Goal: Information Seeking & Learning: Learn about a topic

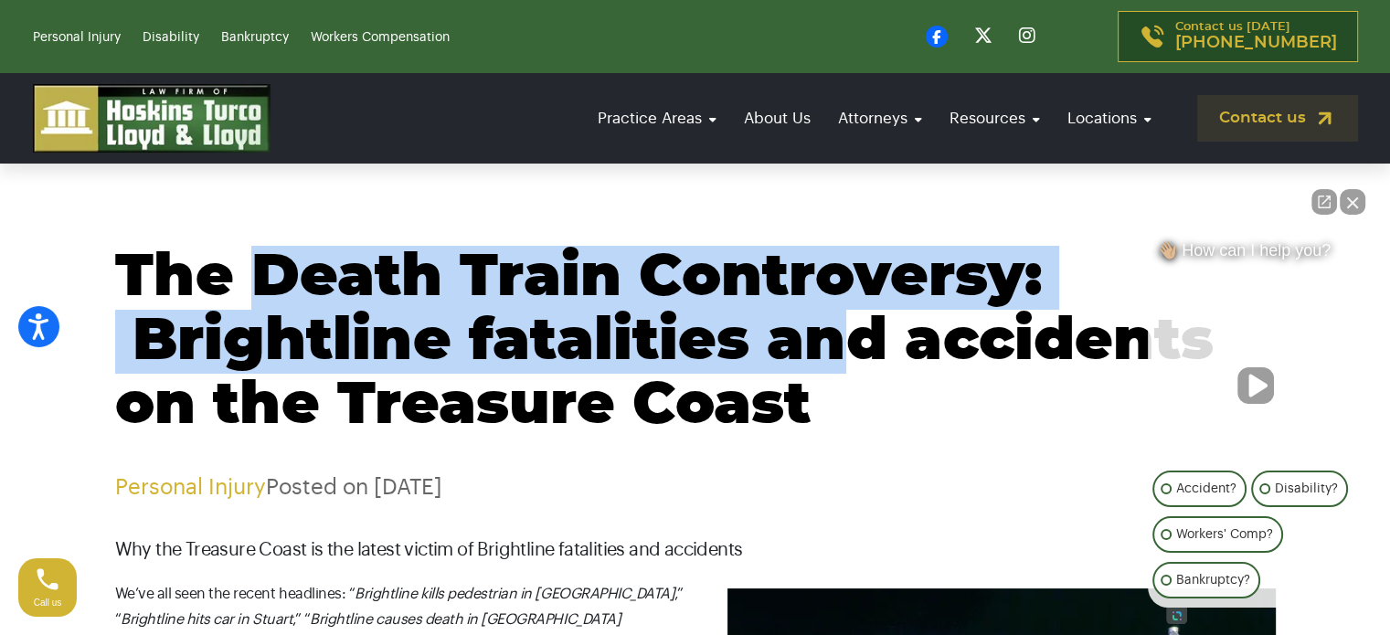
drag, startPoint x: 302, startPoint y: 283, endPoint x: 852, endPoint y: 313, distance: 550.9
click at [852, 313] on h1 "The Death Train Controversy: Brightline fatalities and accidents on the Treasur…" at bounding box center [695, 342] width 1161 height 192
click at [535, 359] on h1 "The Death Train Controversy: Brightline fatalities and accidents on the Treasur…" at bounding box center [695, 342] width 1161 height 192
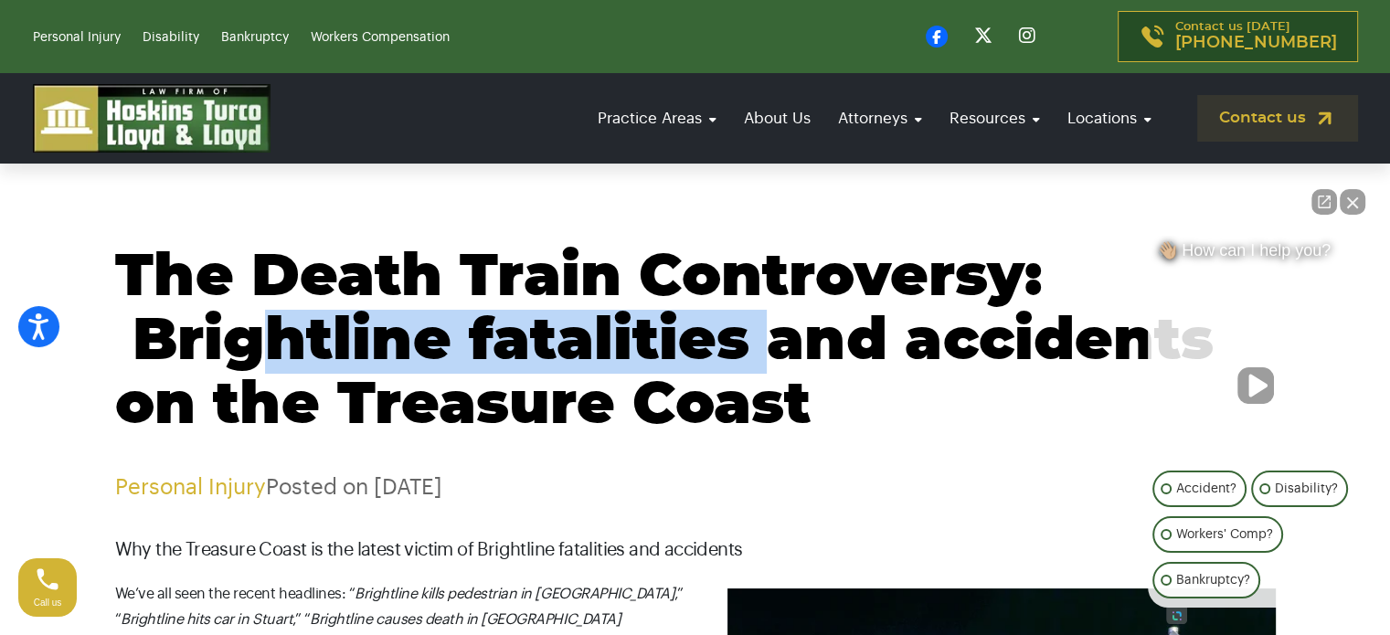
drag, startPoint x: 273, startPoint y: 332, endPoint x: 782, endPoint y: 373, distance: 510.7
click at [782, 373] on h1 "The Death Train Controversy: Brightline fatalities and accidents on the Treasur…" at bounding box center [695, 342] width 1161 height 192
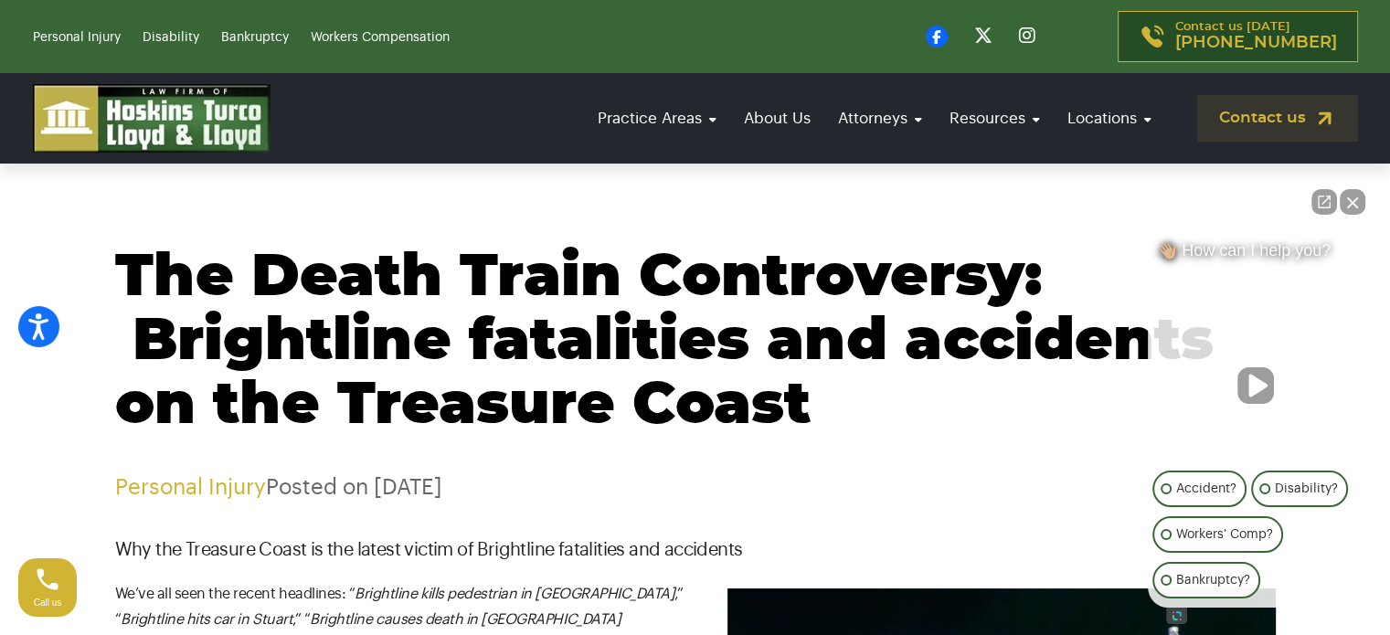
click at [738, 405] on h1 "The Death Train Controversy: Brightline fatalities and accidents on the Treasur…" at bounding box center [695, 342] width 1161 height 192
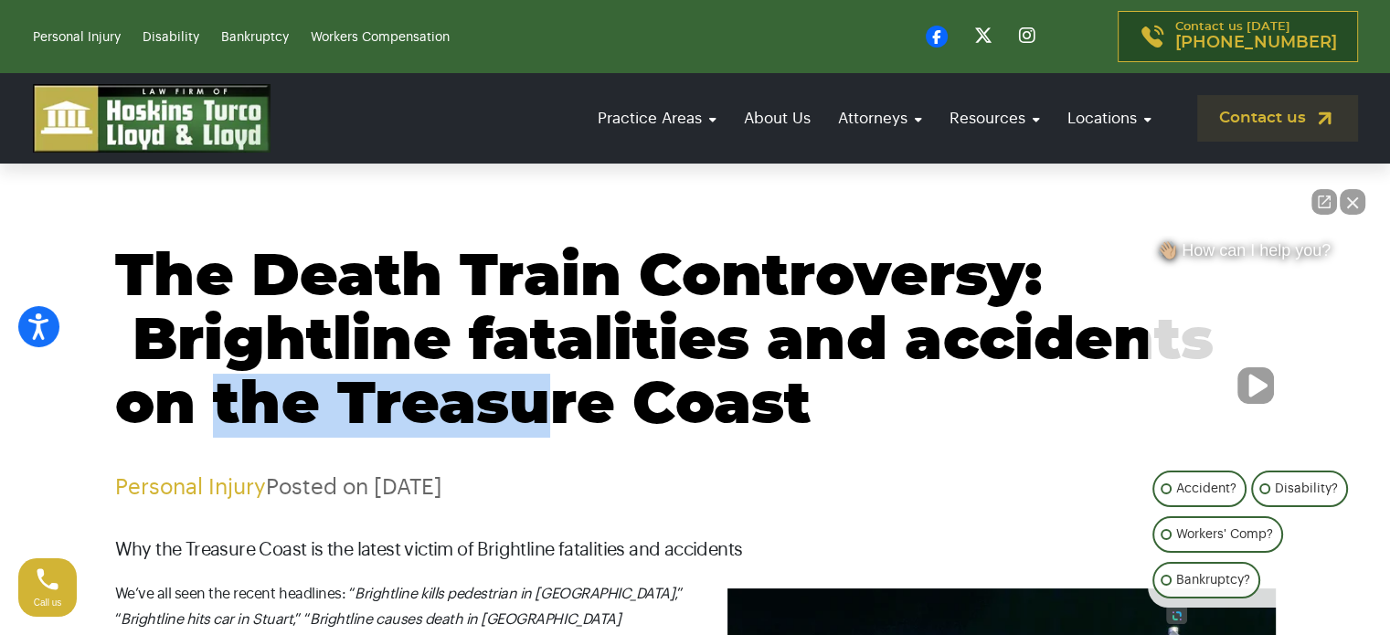
drag, startPoint x: 216, startPoint y: 379, endPoint x: 578, endPoint y: 373, distance: 362.8
click at [567, 391] on h1 "The Death Train Controversy: Brightline fatalities and accidents on the Treasur…" at bounding box center [695, 342] width 1161 height 192
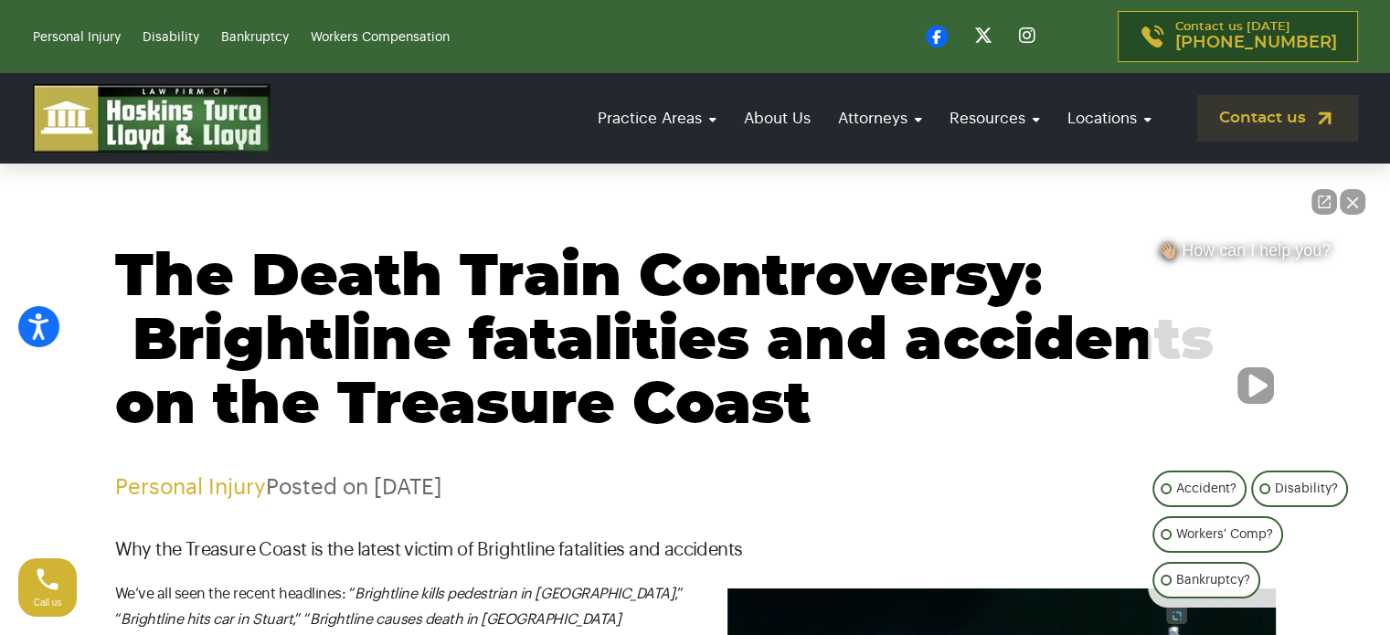
click at [593, 332] on h1 "The Death Train Controversy: Brightline fatalities and accidents on the Treasur…" at bounding box center [695, 342] width 1161 height 192
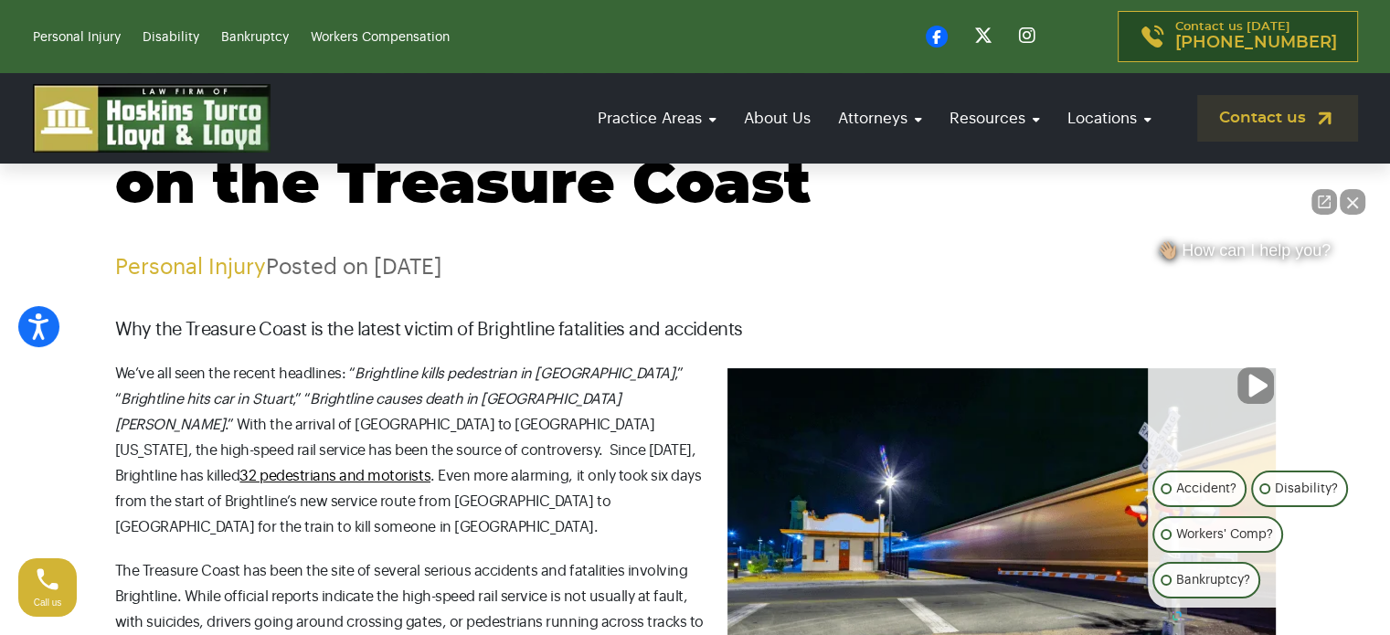
scroll to position [274, 0]
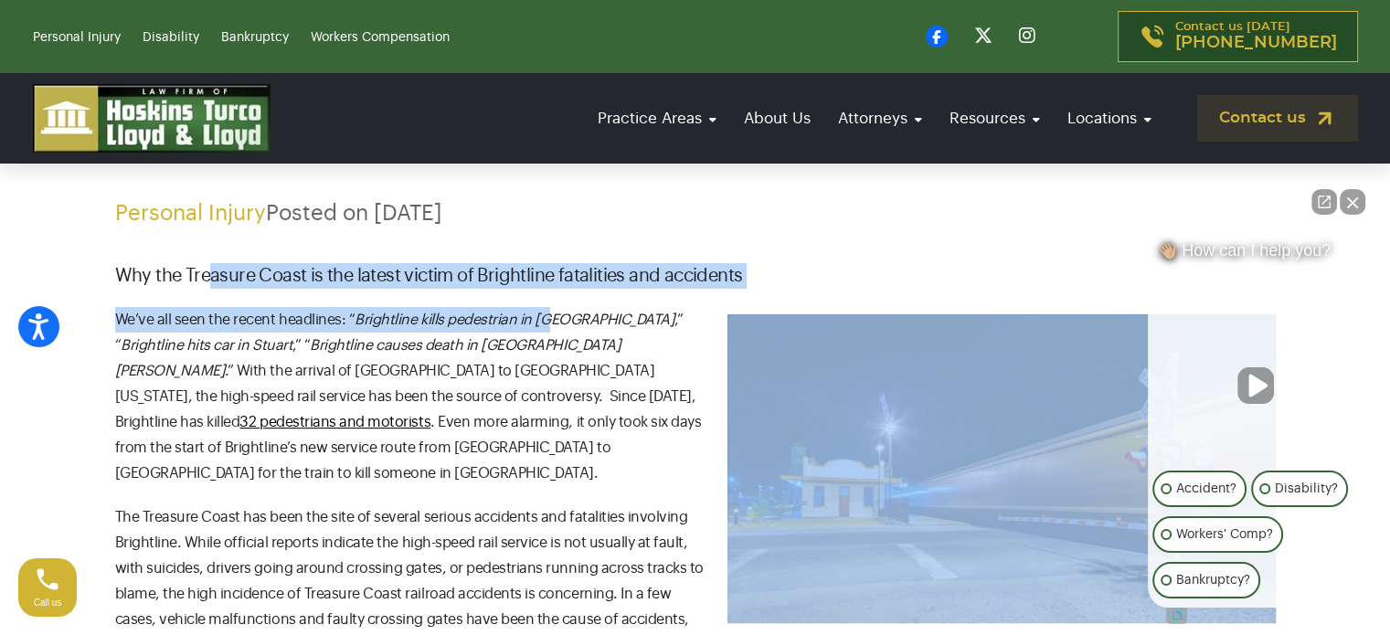
drag, startPoint x: 208, startPoint y: 267, endPoint x: 545, endPoint y: 294, distance: 337.4
click at [525, 326] on em "Brightline kills pedestrian in [GEOGRAPHIC_DATA]" at bounding box center [515, 320] width 320 height 15
click at [620, 272] on p "Why the Treasure Coast is the latest victim of Brightline fatalities and accide…" at bounding box center [695, 276] width 1161 height 26
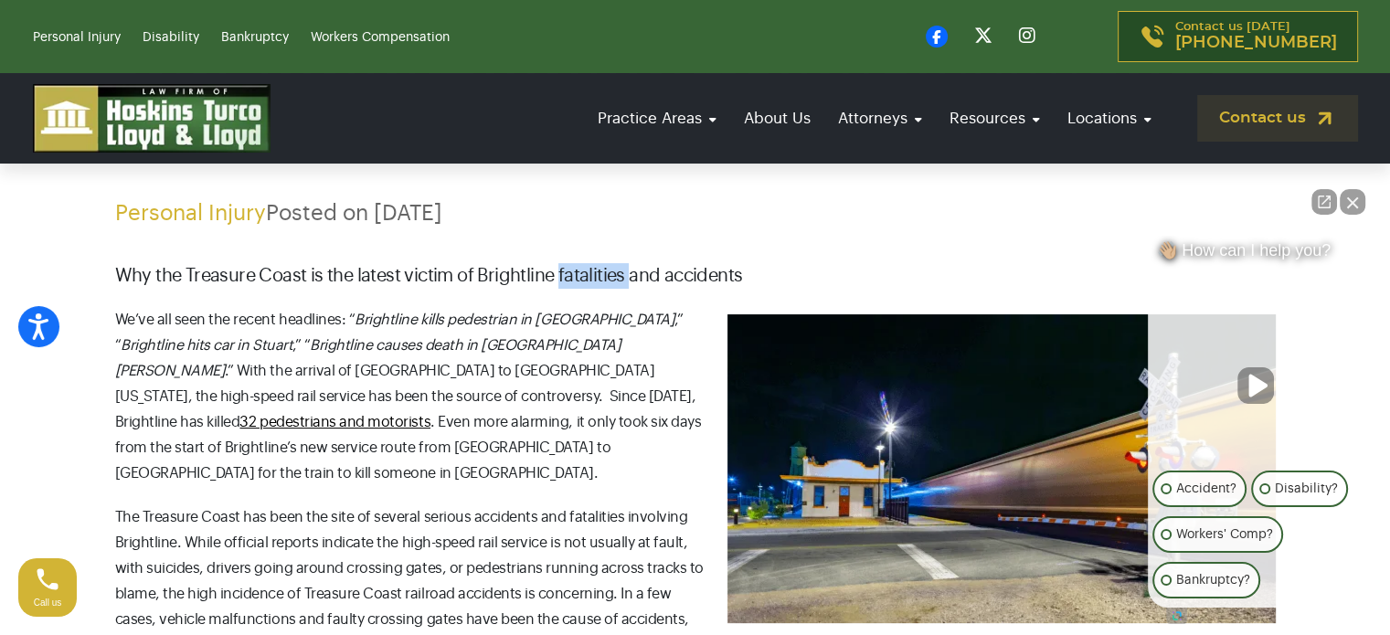
click at [620, 272] on p "Why the Treasure Coast is the latest victim of Brightline fatalities and accide…" at bounding box center [695, 276] width 1161 height 26
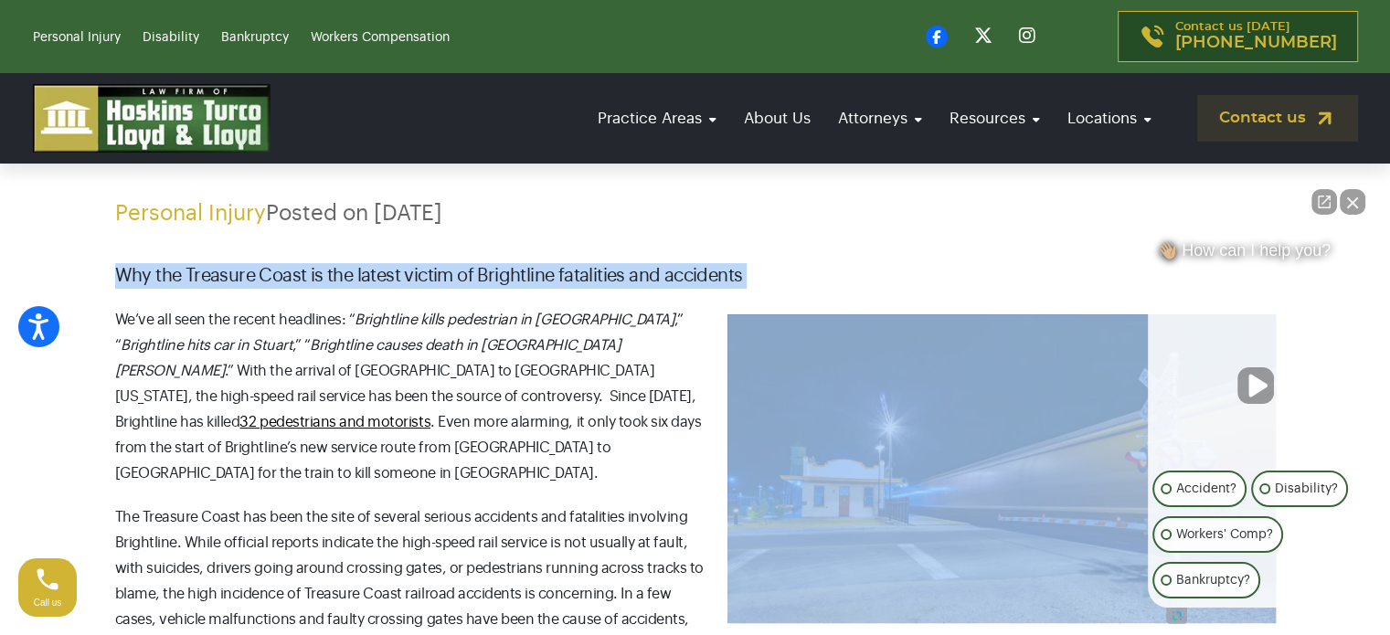
click at [620, 272] on p "Why the Treasure Coast is the latest victim of Brightline fatalities and accide…" at bounding box center [695, 276] width 1161 height 26
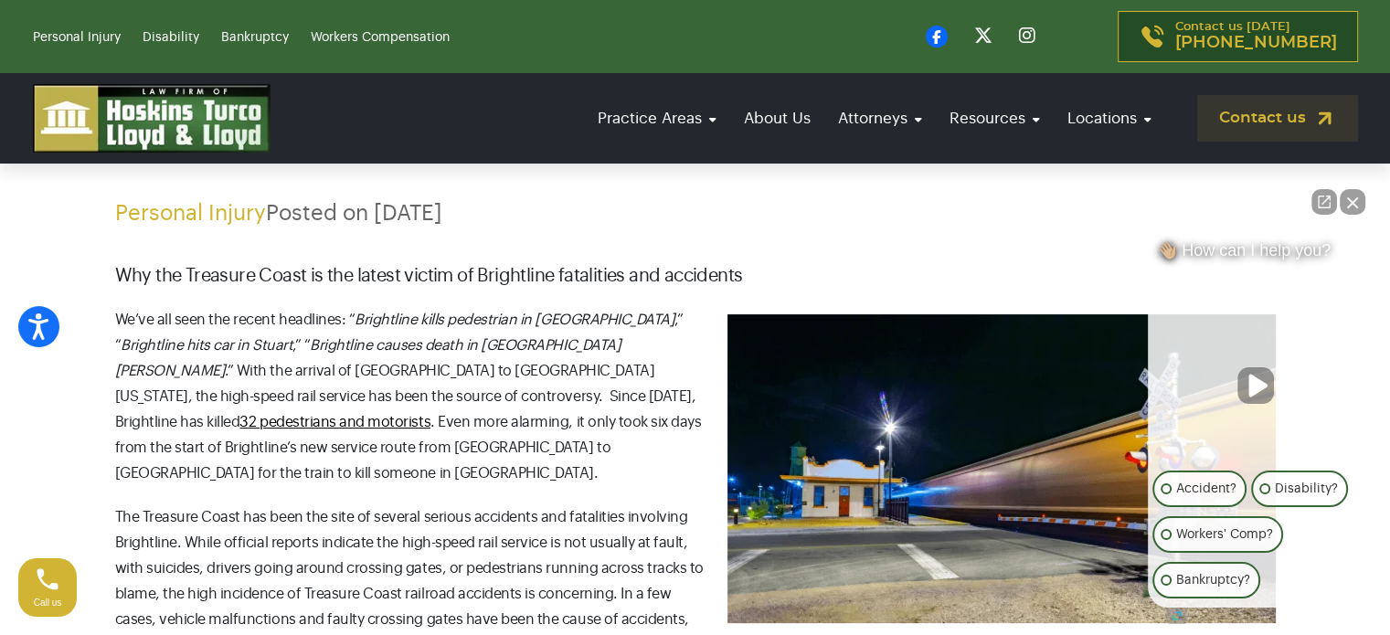
click at [229, 343] on em "Brightline hits car in Stuart" at bounding box center [207, 345] width 172 height 15
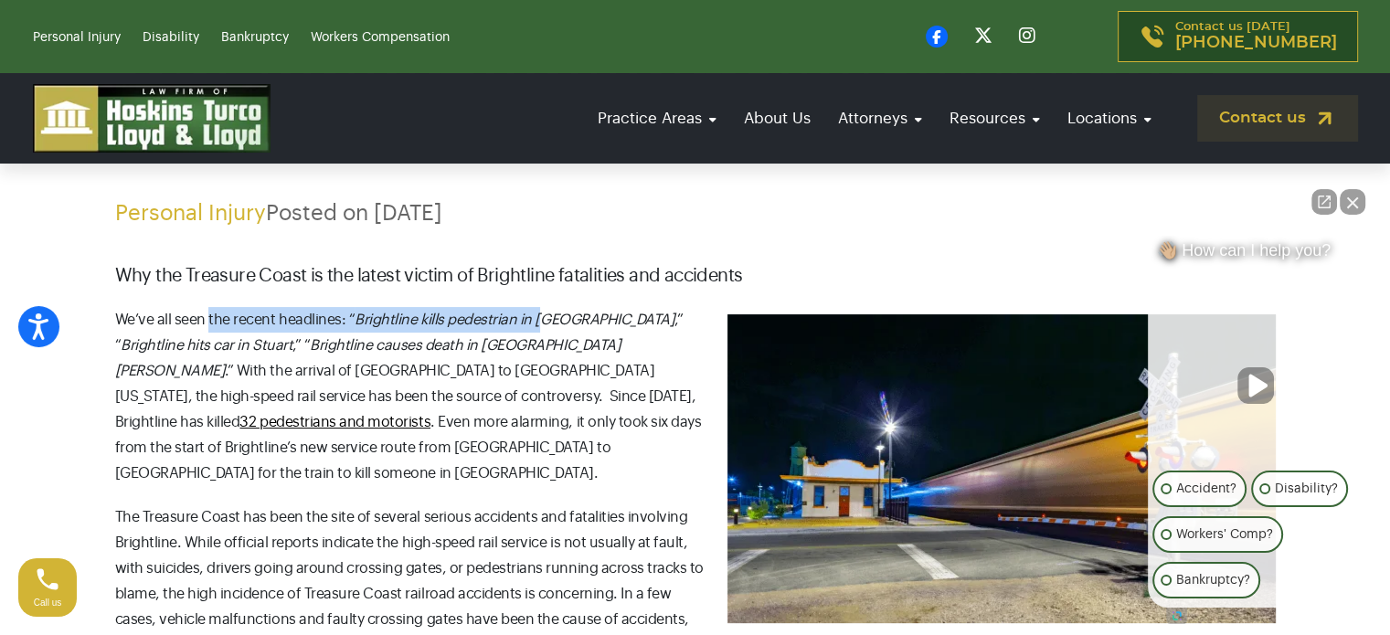
drag, startPoint x: 238, startPoint y: 317, endPoint x: 538, endPoint y: 321, distance: 300.7
click at [538, 321] on p "We’ve all seen the recent headlines: “ Brightline kills pedestrian in [GEOGRAPH…" at bounding box center [695, 396] width 1161 height 179
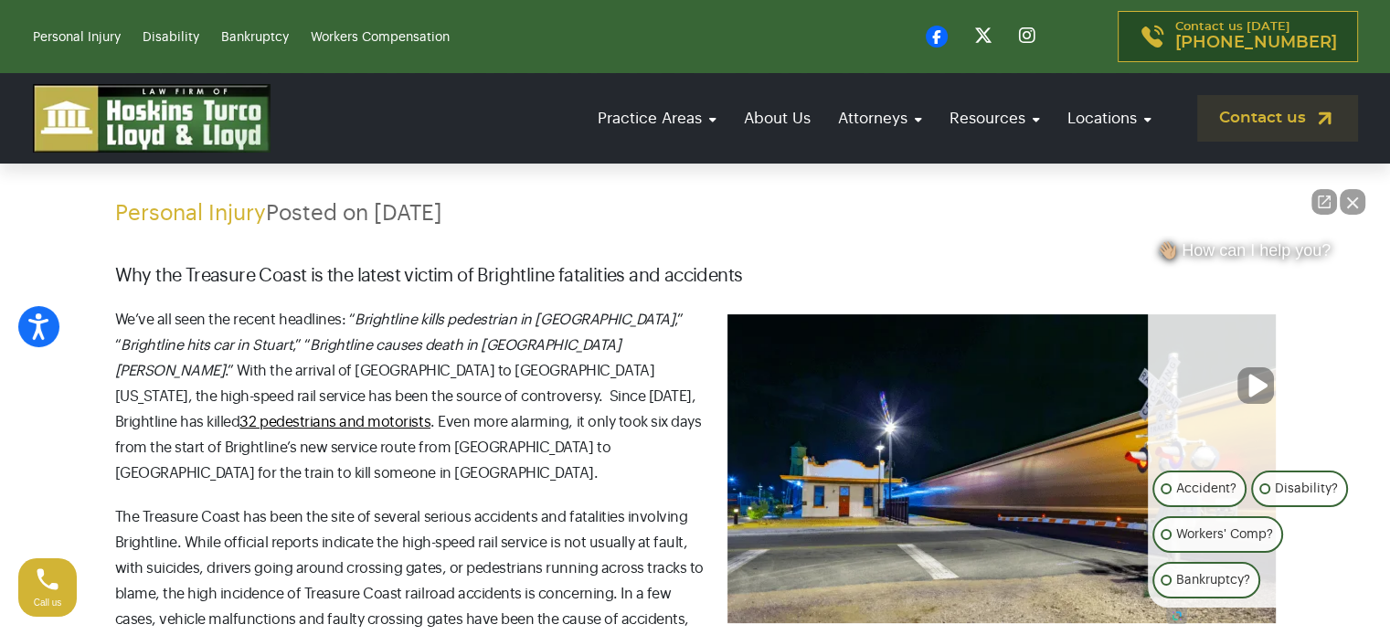
click at [499, 345] on em "Brightline causes death in [GEOGRAPHIC_DATA][PERSON_NAME]" at bounding box center [368, 358] width 506 height 40
drag, startPoint x: 163, startPoint y: 335, endPoint x: 497, endPoint y: 352, distance: 334.9
click at [497, 352] on p "We’ve all seen the recent headlines: “ Brightline kills pedestrian in [GEOGRAPH…" at bounding box center [695, 396] width 1161 height 179
click at [386, 367] on p "We’ve all seen the recent headlines: “ Brightline kills pedestrian in [GEOGRAPH…" at bounding box center [695, 396] width 1161 height 179
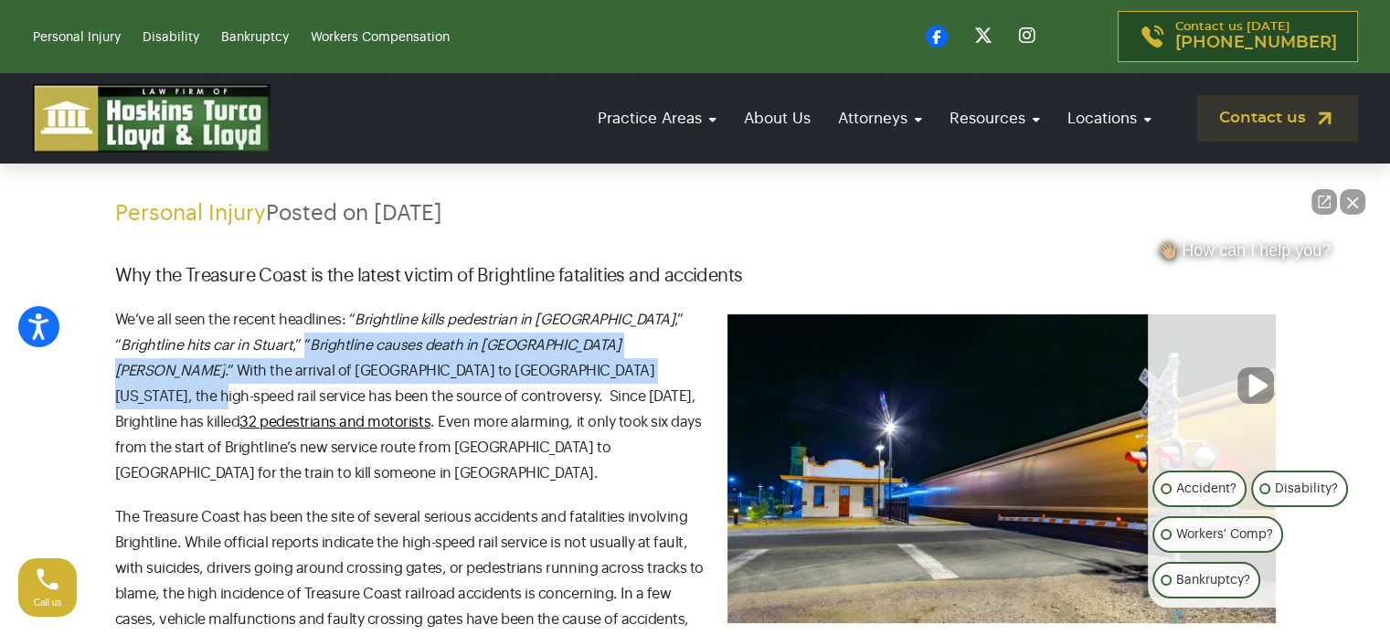
drag, startPoint x: 313, startPoint y: 341, endPoint x: 453, endPoint y: 371, distance: 143.0
click at [453, 371] on p "We’ve all seen the recent headlines: “ Brightline kills pedestrian in [GEOGRAPH…" at bounding box center [695, 396] width 1161 height 179
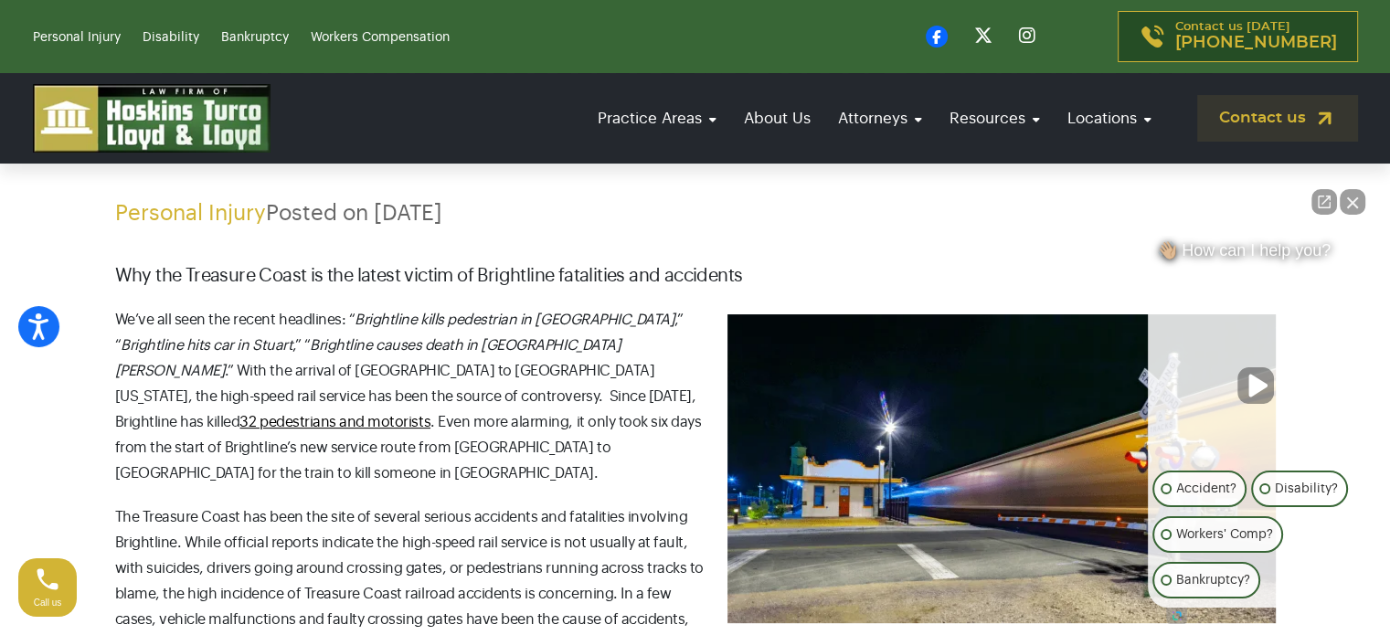
drag, startPoint x: 320, startPoint y: 396, endPoint x: 314, endPoint y: 366, distance: 30.7
click at [320, 395] on p "We’ve all seen the recent headlines: “ Brightline kills pedestrian in [GEOGRAPH…" at bounding box center [695, 396] width 1161 height 179
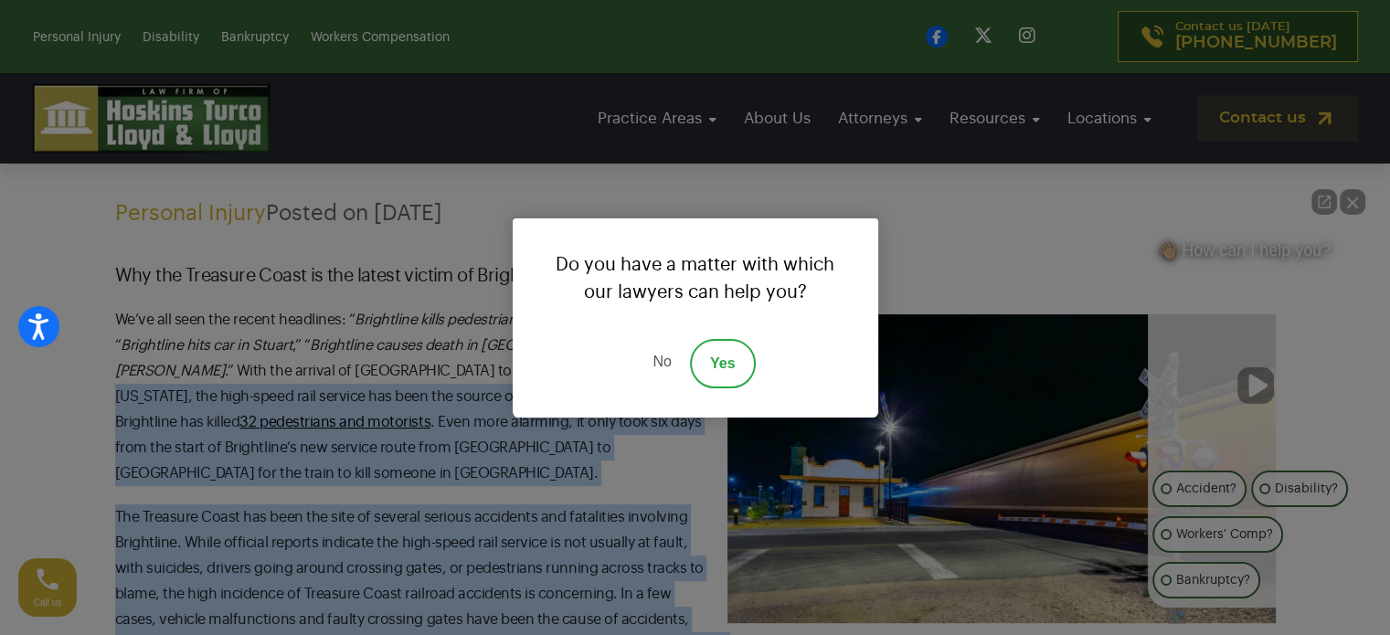
drag, startPoint x: 313, startPoint y: 360, endPoint x: 546, endPoint y: 362, distance: 233.9
click at [675, 364] on link "No" at bounding box center [661, 363] width 55 height 49
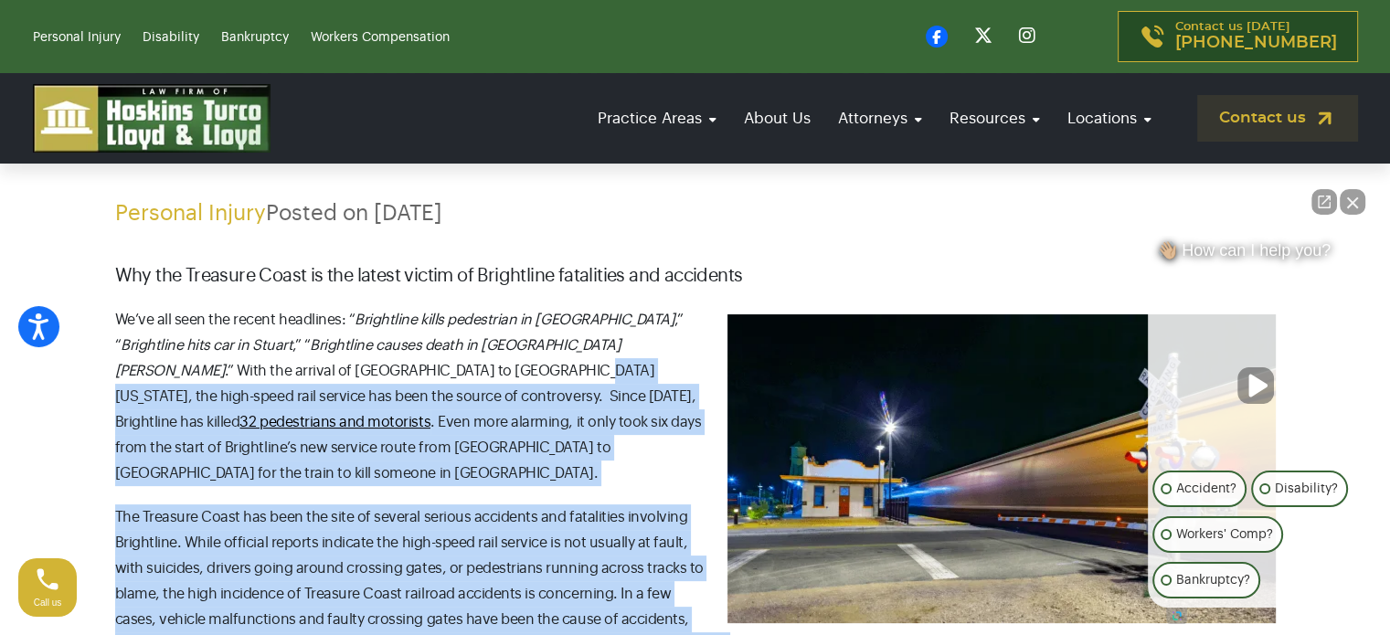
click at [308, 513] on p "The Treasure Coast has been the site of several serious accidents and fatalitie…" at bounding box center [695, 581] width 1161 height 154
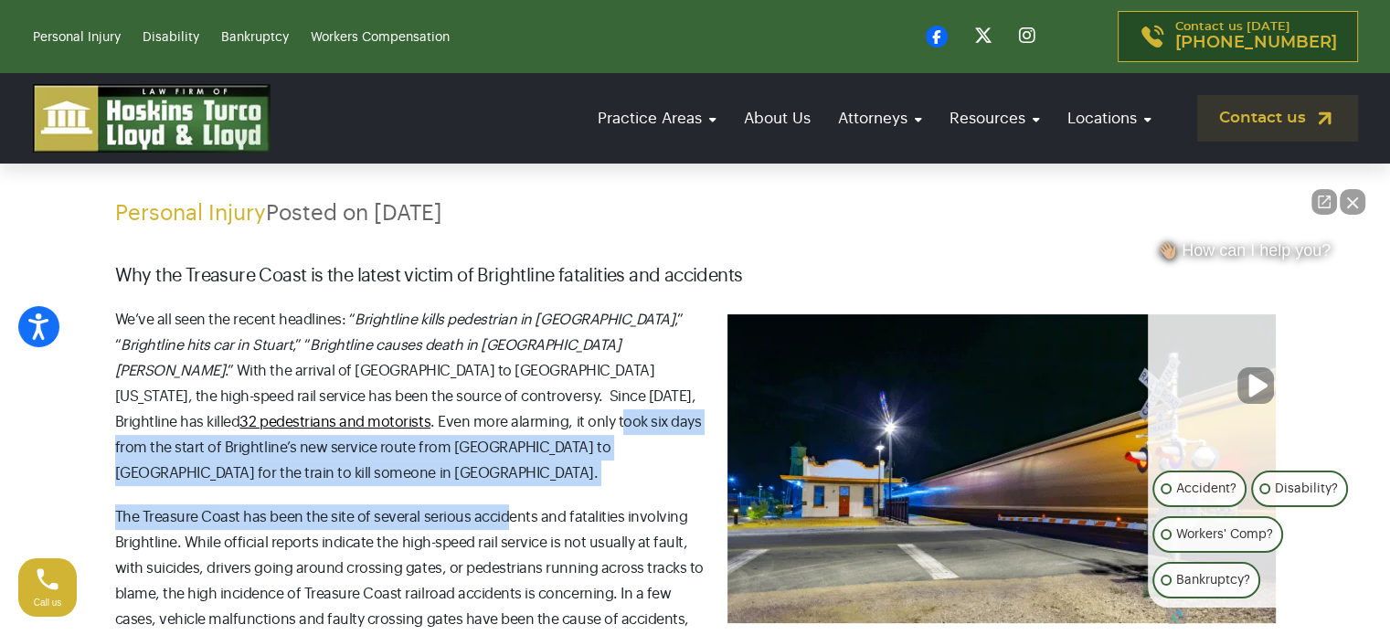
drag, startPoint x: 159, startPoint y: 419, endPoint x: 504, endPoint y: 466, distance: 348.6
drag, startPoint x: 179, startPoint y: 426, endPoint x: 568, endPoint y: 478, distance: 392.8
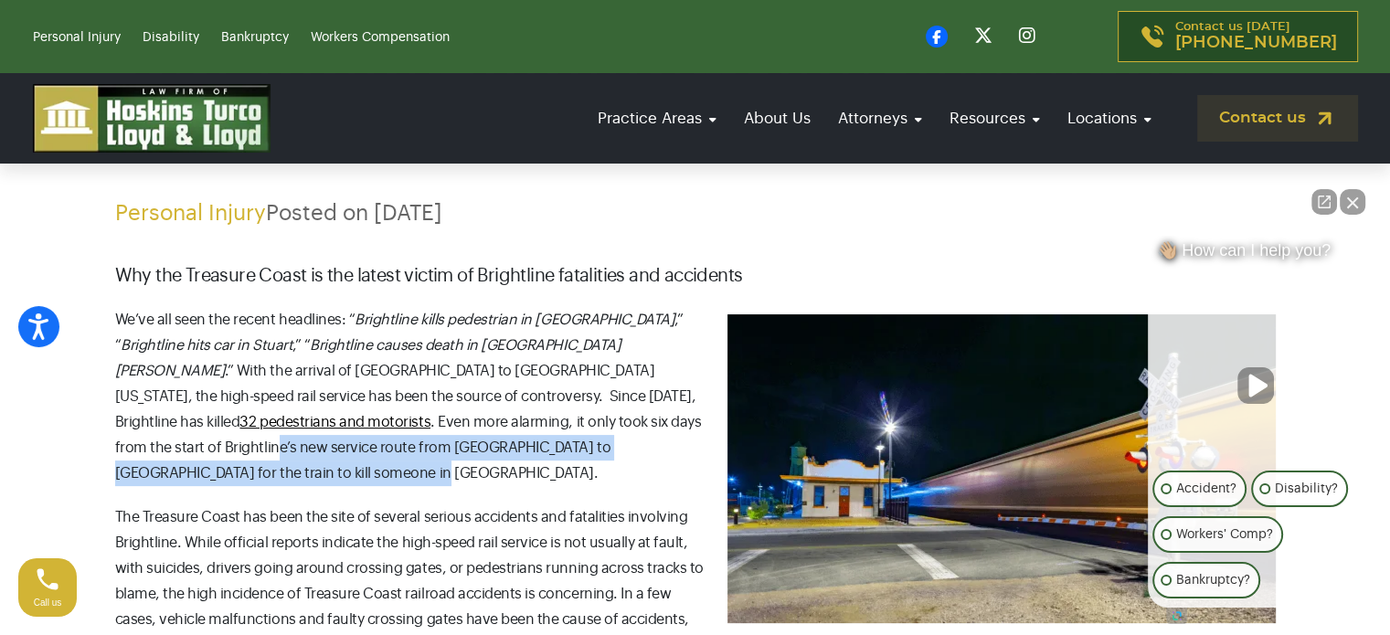
drag, startPoint x: 406, startPoint y: 419, endPoint x: 548, endPoint y: 443, distance: 144.5
click at [548, 443] on p "We’ve all seen the recent headlines: “ Brightline kills pedestrian in [GEOGRAPH…" at bounding box center [695, 396] width 1161 height 179
click at [541, 456] on p "We’ve all seen the recent headlines: “ Brightline kills pedestrian in [GEOGRAPH…" at bounding box center [695, 396] width 1161 height 179
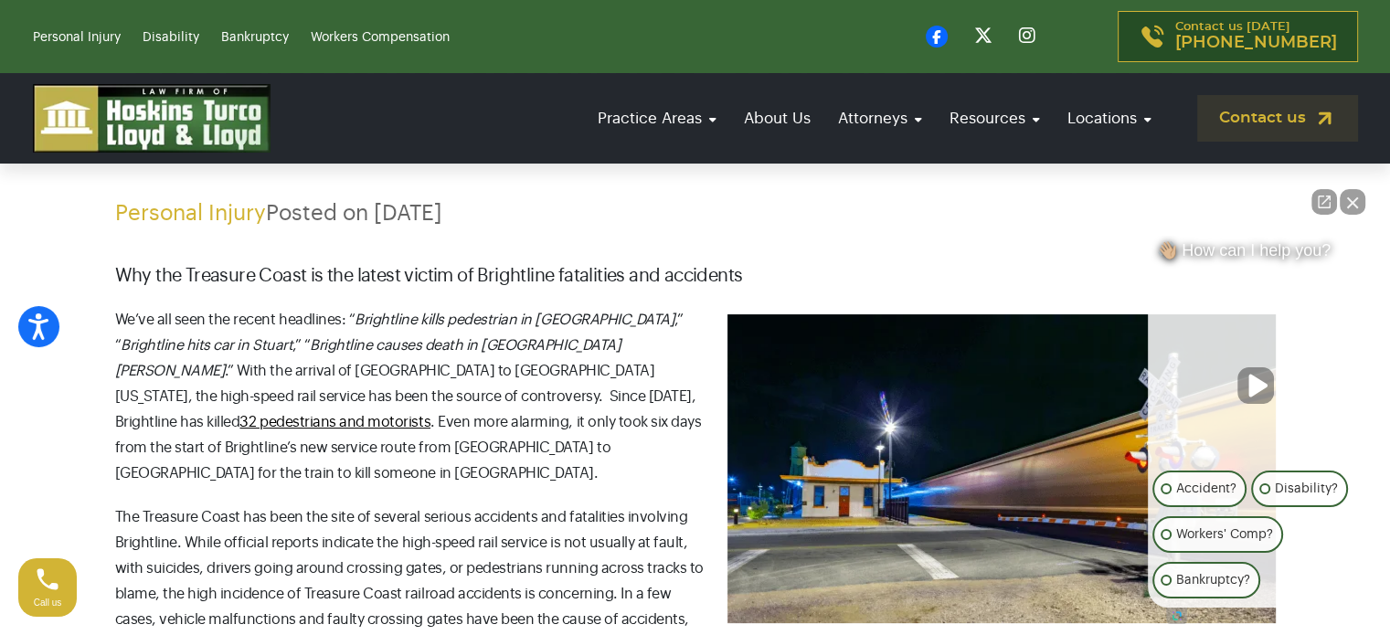
click at [312, 504] on p "The Treasure Coast has been the site of several serious accidents and fatalitie…" at bounding box center [695, 581] width 1161 height 154
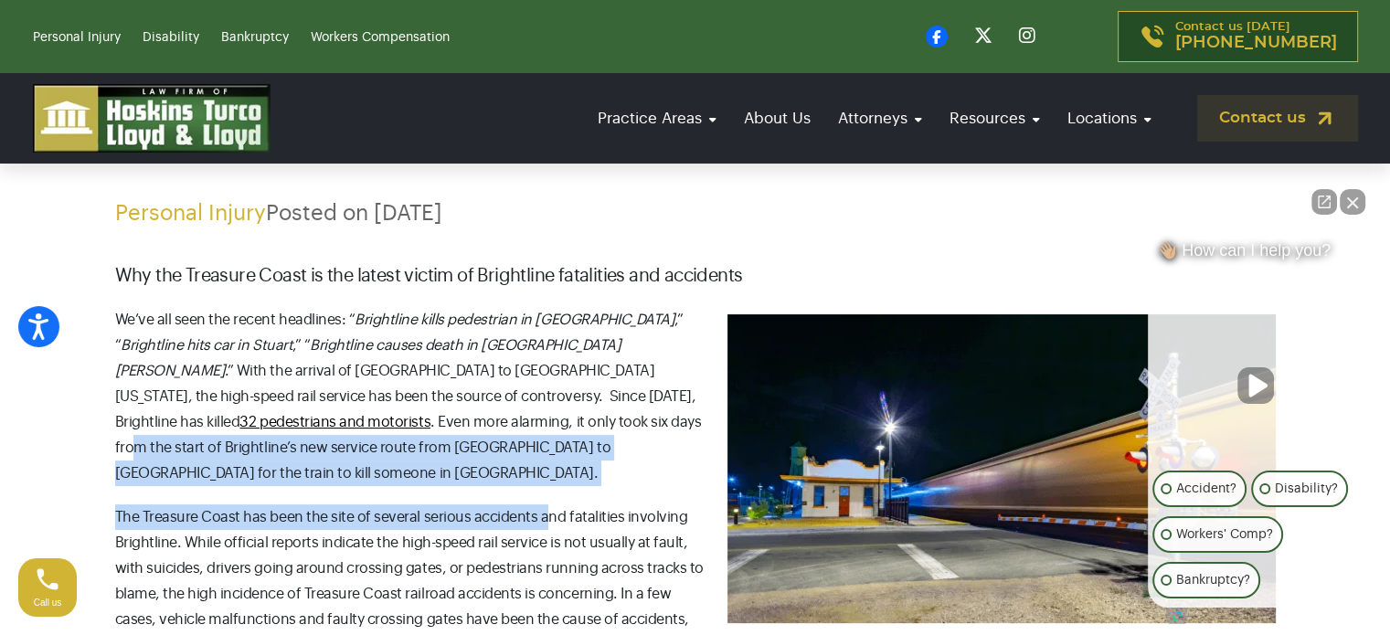
drag, startPoint x: 256, startPoint y: 429, endPoint x: 538, endPoint y: 461, distance: 284.2
click at [373, 504] on p "The Treasure Coast has been the site of several serious accidents and fatalitie…" at bounding box center [695, 581] width 1161 height 154
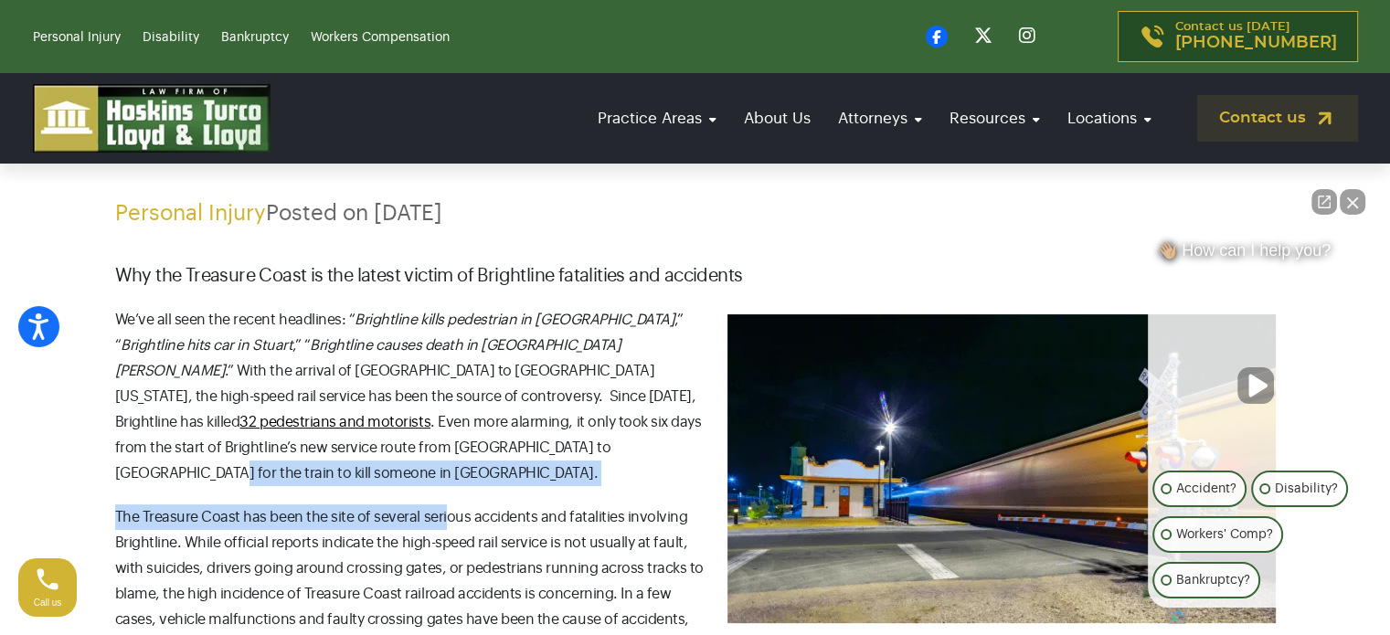
drag, startPoint x: 245, startPoint y: 460, endPoint x: 512, endPoint y: 408, distance: 271.9
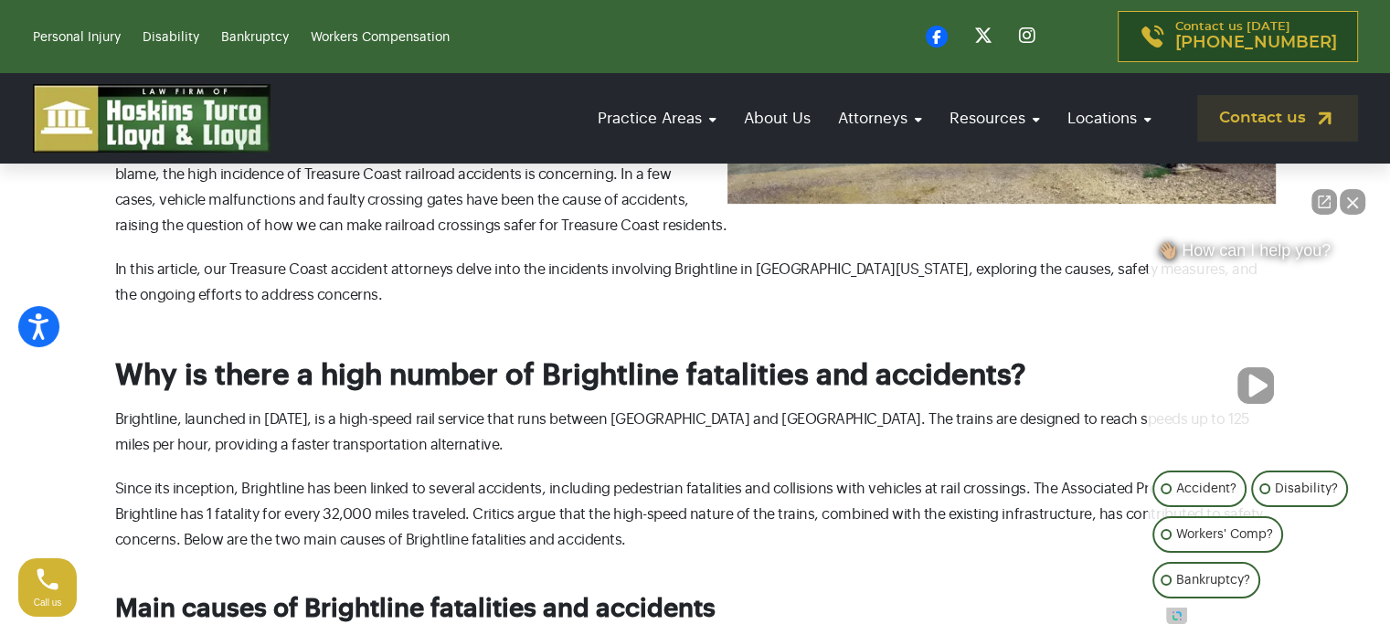
scroll to position [731, 0]
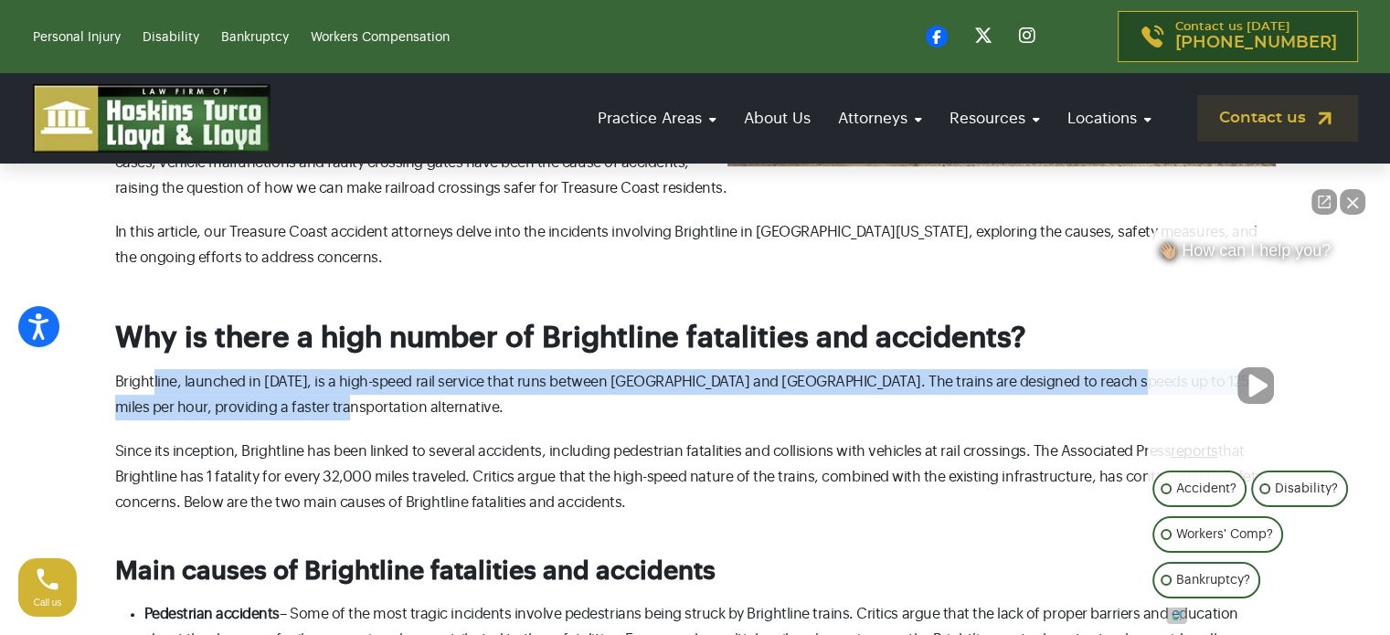
drag, startPoint x: 388, startPoint y: 351, endPoint x: 543, endPoint y: 372, distance: 155.9
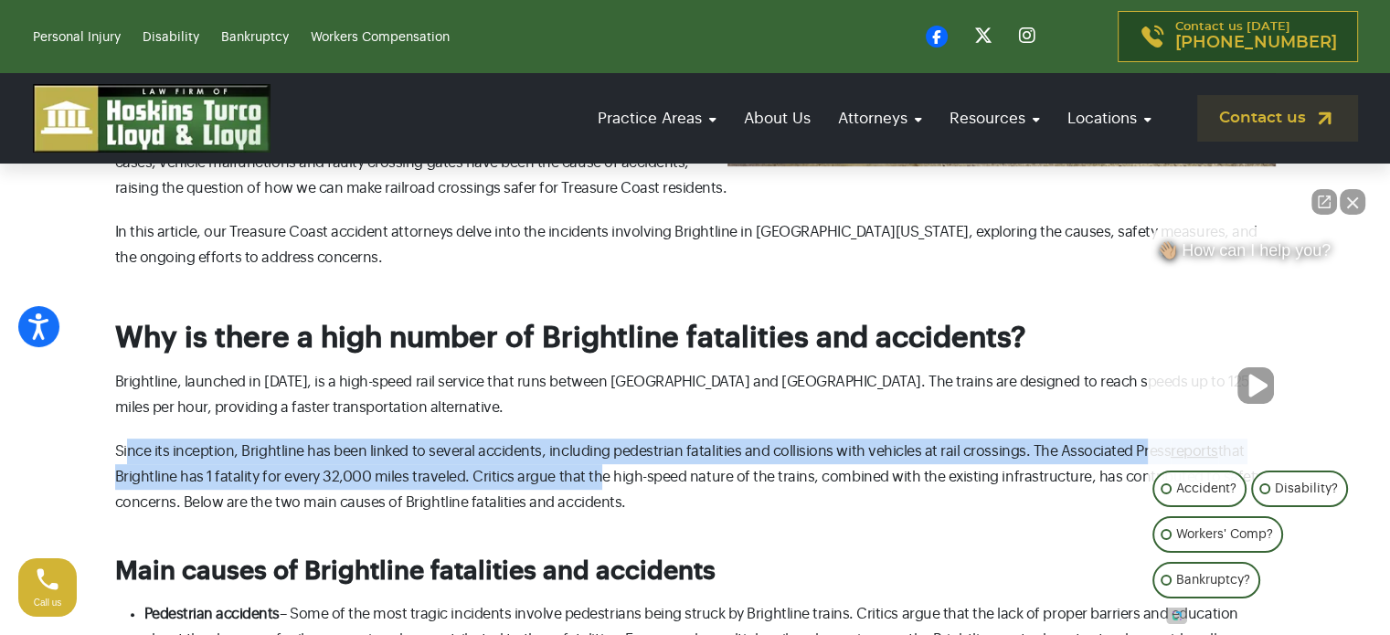
drag, startPoint x: 196, startPoint y: 424, endPoint x: 584, endPoint y: 452, distance: 389.4
click at [584, 452] on p "Since its inception, Brightline has been linked to several accidents, including…" at bounding box center [695, 477] width 1161 height 77
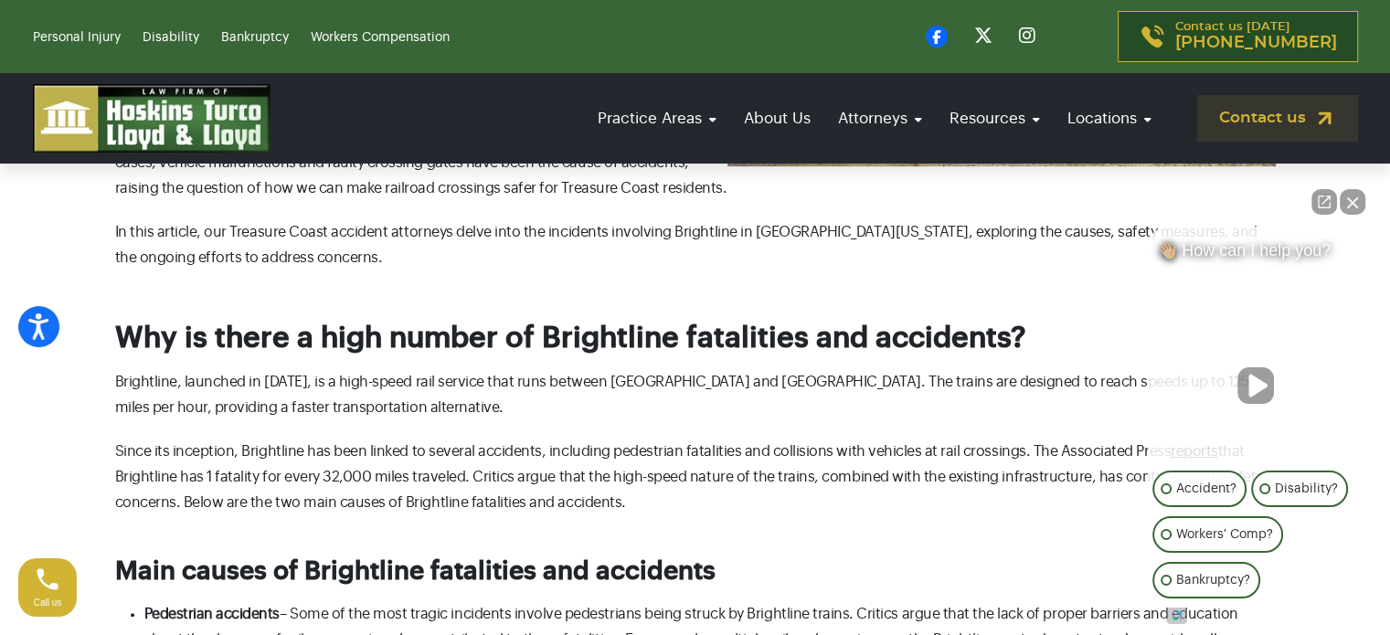
click at [571, 386] on p "Brightline, launched in [DATE], is a high-speed rail service that runs between …" at bounding box center [695, 394] width 1161 height 51
drag, startPoint x: 355, startPoint y: 418, endPoint x: 782, endPoint y: 491, distance: 433.0
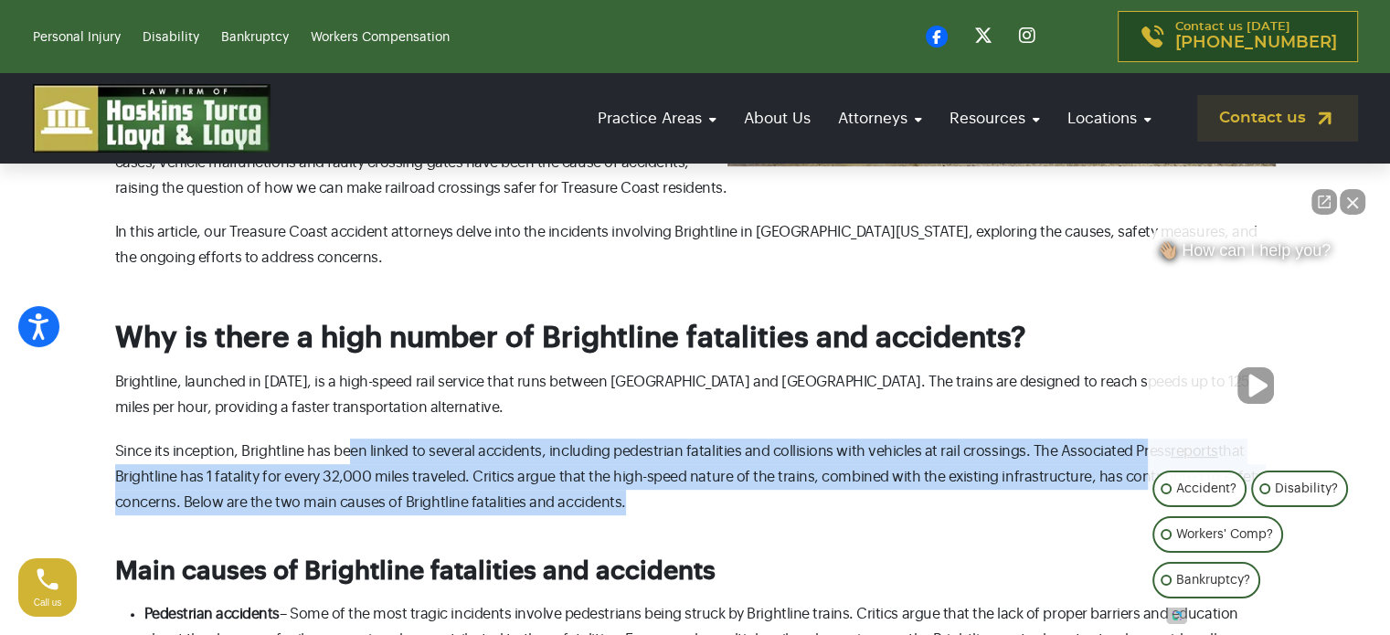
drag, startPoint x: 709, startPoint y: 482, endPoint x: 357, endPoint y: 387, distance: 364.4
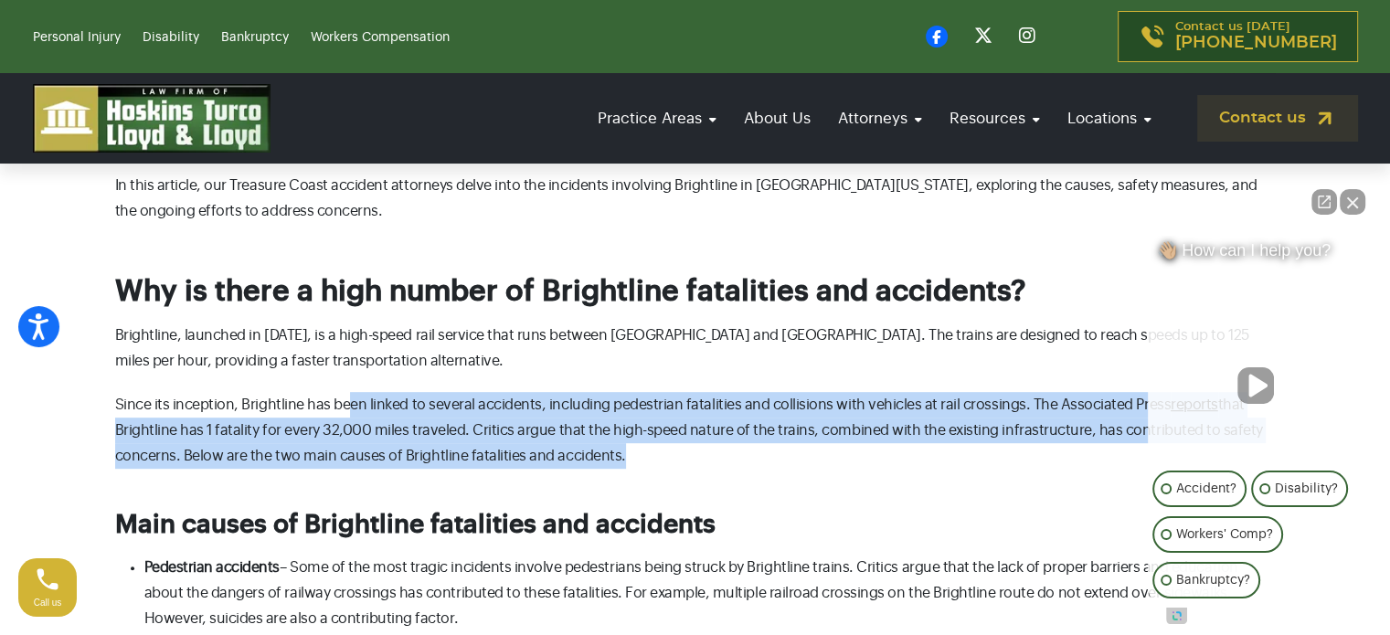
scroll to position [822, 0]
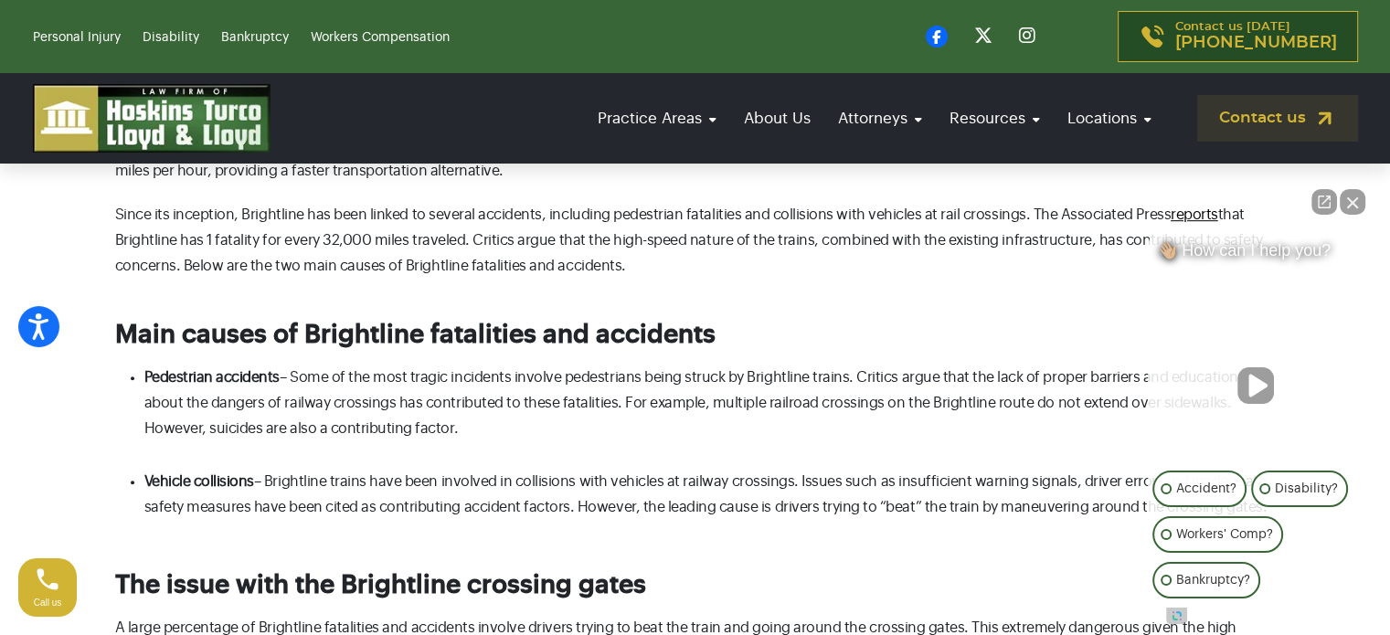
scroll to position [1005, 0]
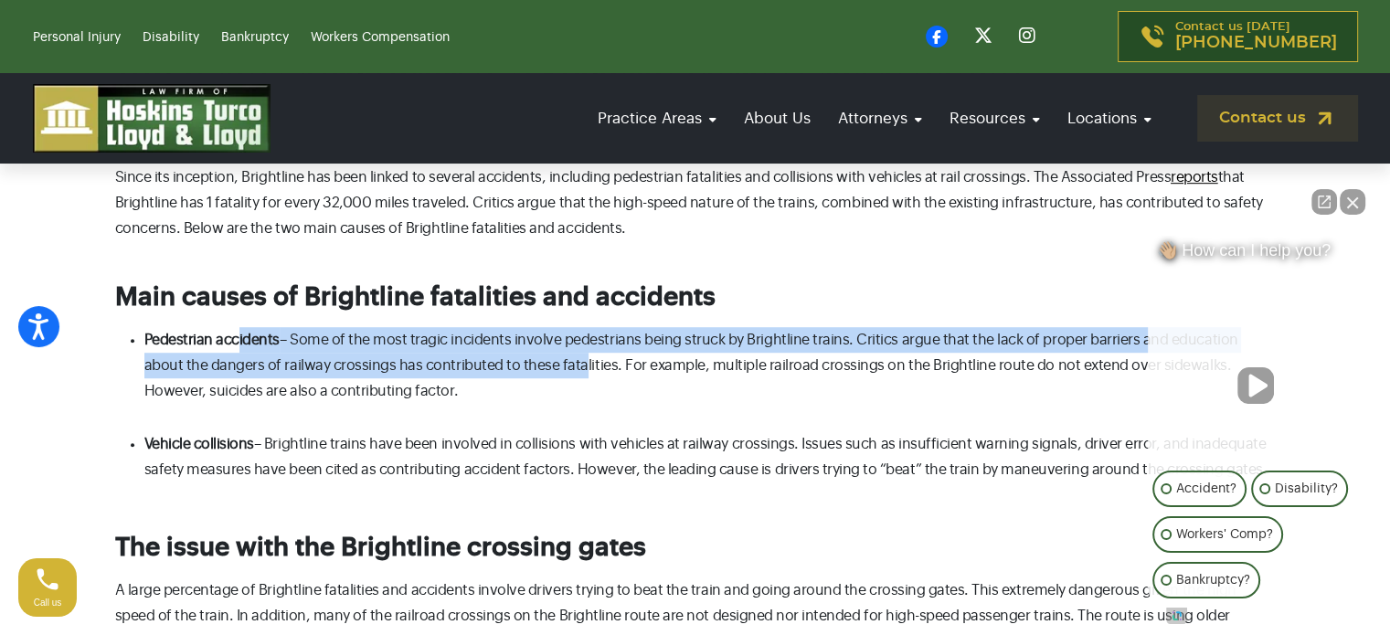
drag, startPoint x: 488, startPoint y: 325, endPoint x: 532, endPoint y: 333, distance: 44.5
click at [532, 333] on li "Pedestrian accidents – Some of the most tragic incidents involve pedestrians be…" at bounding box center [709, 365] width 1131 height 77
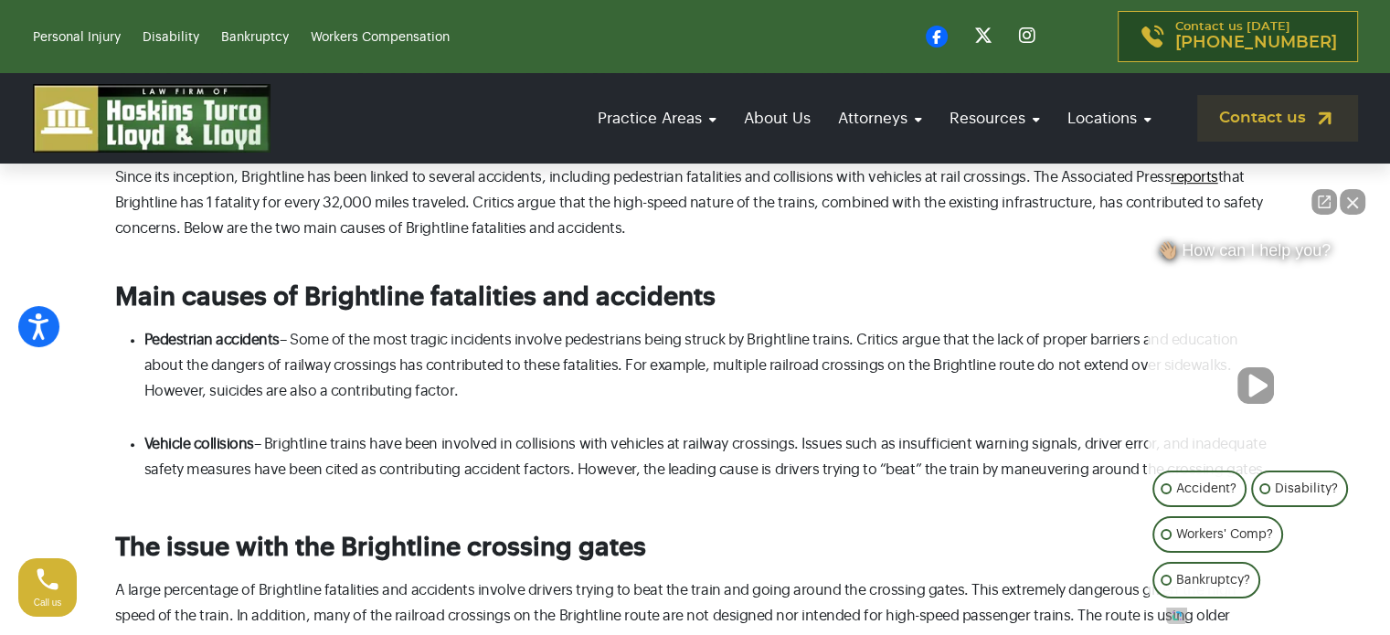
click at [503, 361] on li "Pedestrian accidents – Some of the most tragic incidents involve pedestrians be…" at bounding box center [709, 365] width 1131 height 77
drag, startPoint x: 429, startPoint y: 300, endPoint x: 779, endPoint y: 356, distance: 354.6
click at [780, 354] on div "Why the Treasure Coast is the latest victim of Brightline fatalities and accide…" at bounding box center [695, 591] width 1161 height 2119
click at [773, 367] on li "Pedestrian accidents – Some of the most tragic incidents involve pedestrians be…" at bounding box center [709, 365] width 1131 height 77
click at [754, 327] on li "Pedestrian accidents – Some of the most tragic incidents involve pedestrians be…" at bounding box center [709, 365] width 1131 height 77
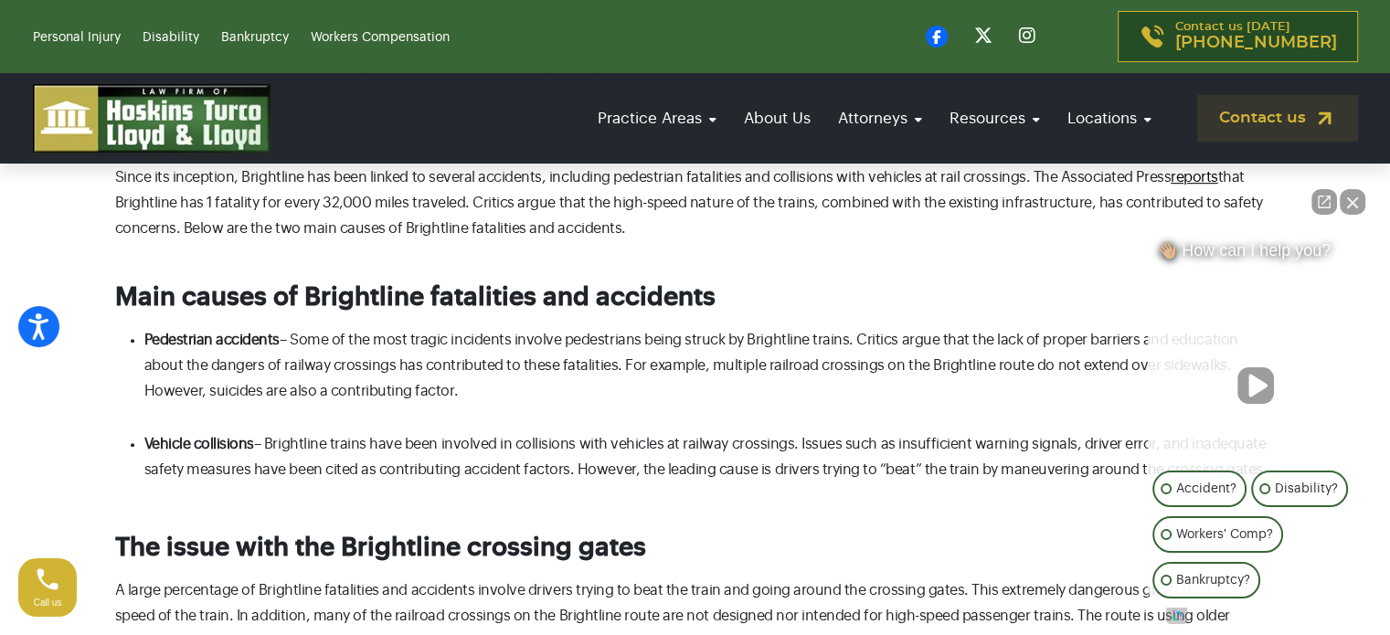
drag, startPoint x: 737, startPoint y: 309, endPoint x: 994, endPoint y: 371, distance: 264.2
click at [994, 371] on li "Pedestrian accidents – Some of the most tragic incidents involve pedestrians be…" at bounding box center [709, 365] width 1131 height 77
click at [802, 398] on div "Why the Treasure Coast is the latest victim of Brightline fatalities and accide…" at bounding box center [695, 591] width 1161 height 2119
click at [1356, 196] on button "Close Intaker Chat Widget" at bounding box center [1353, 202] width 26 height 26
